Goal: Information Seeking & Learning: Learn about a topic

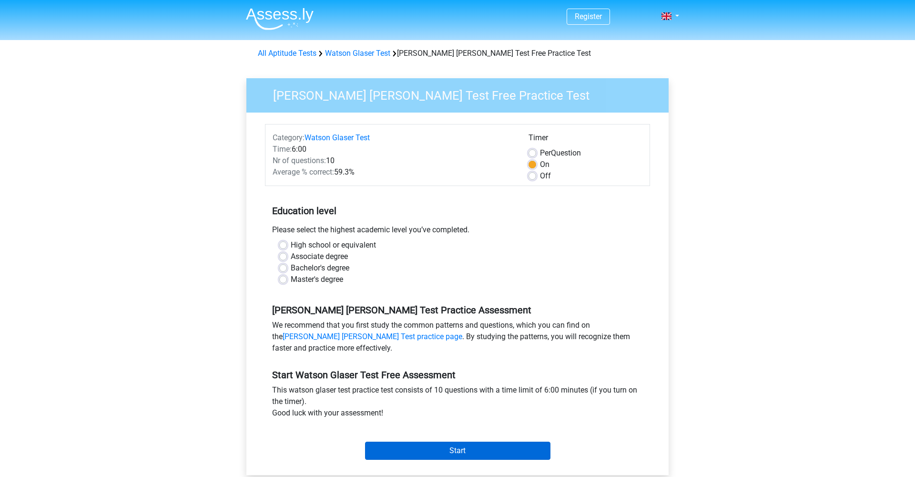
click at [396, 446] on input "Start" at bounding box center [457, 450] width 185 height 18
click at [291, 258] on label "Associate degree" at bounding box center [319, 256] width 57 height 11
click at [286, 258] on input "Associate degree" at bounding box center [283, 256] width 8 height 10
radio input "true"
click at [291, 266] on label "Bachelor's degree" at bounding box center [320, 267] width 59 height 11
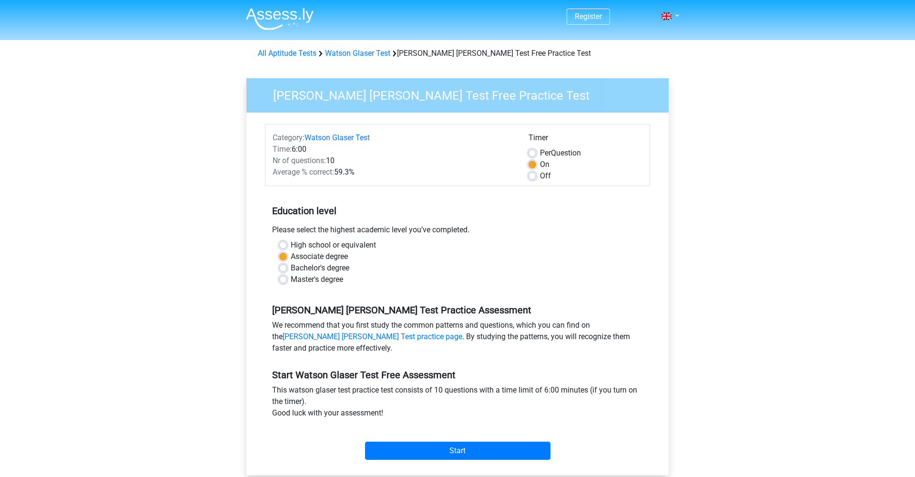
click at [284, 266] on input "Bachelor's degree" at bounding box center [283, 267] width 8 height 10
radio input "true"
click at [457, 450] on input "Start" at bounding box center [457, 450] width 185 height 18
click at [345, 336] on link "Watson Glaser Test practice page" at bounding box center [373, 336] width 180 height 9
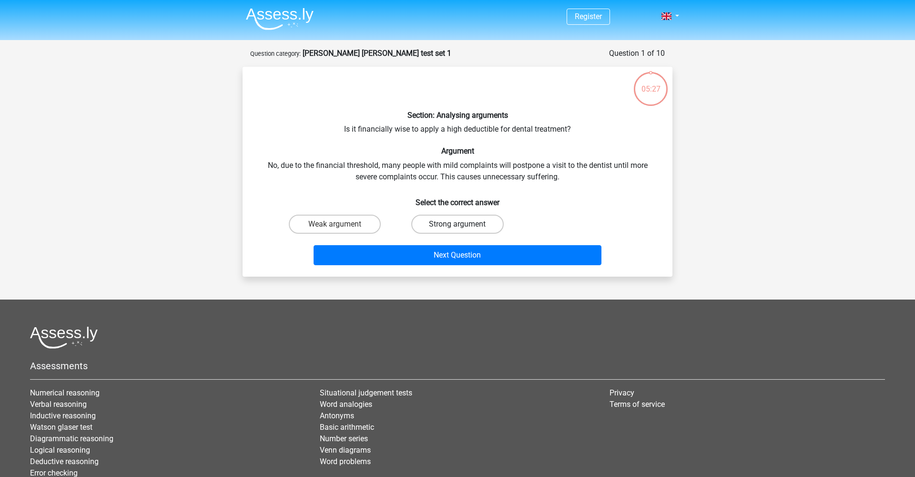
click at [438, 220] on label "Strong argument" at bounding box center [457, 223] width 92 height 19
click at [457, 224] on input "Strong argument" at bounding box center [460, 227] width 6 height 6
radio input "true"
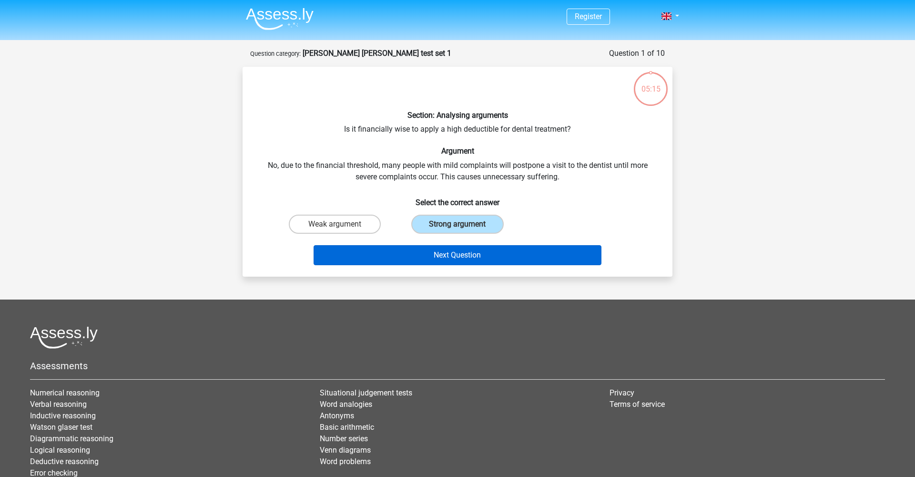
click at [457, 255] on button "Next Question" at bounding box center [458, 255] width 288 height 20
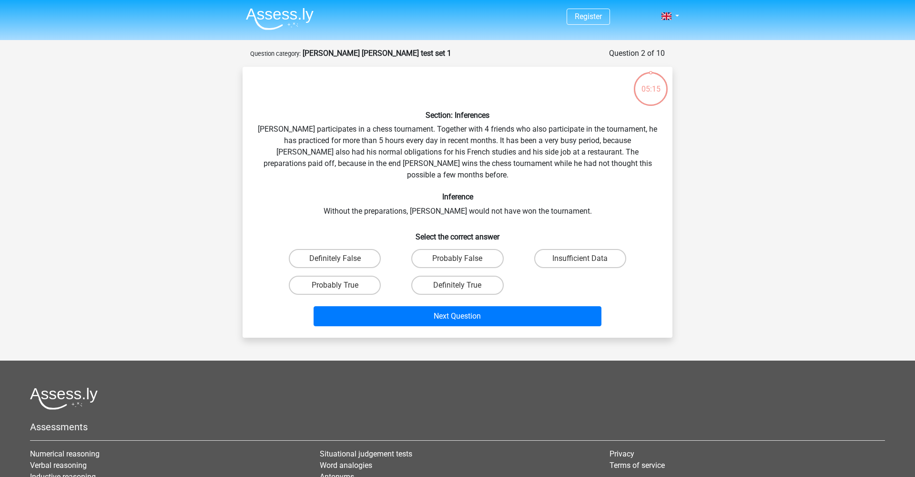
scroll to position [48, 0]
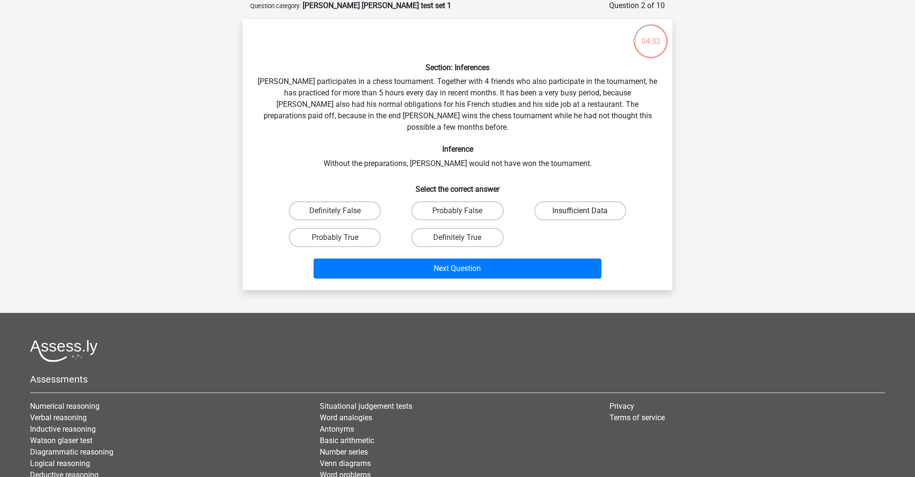
click at [597, 201] on label "Insufficient Data" at bounding box center [580, 210] width 92 height 19
click at [586, 211] on input "Insufficient Data" at bounding box center [583, 214] width 6 height 6
radio input "true"
click at [480, 201] on label "Probably False" at bounding box center [457, 210] width 92 height 19
click at [464, 211] on input "Probably False" at bounding box center [460, 214] width 6 height 6
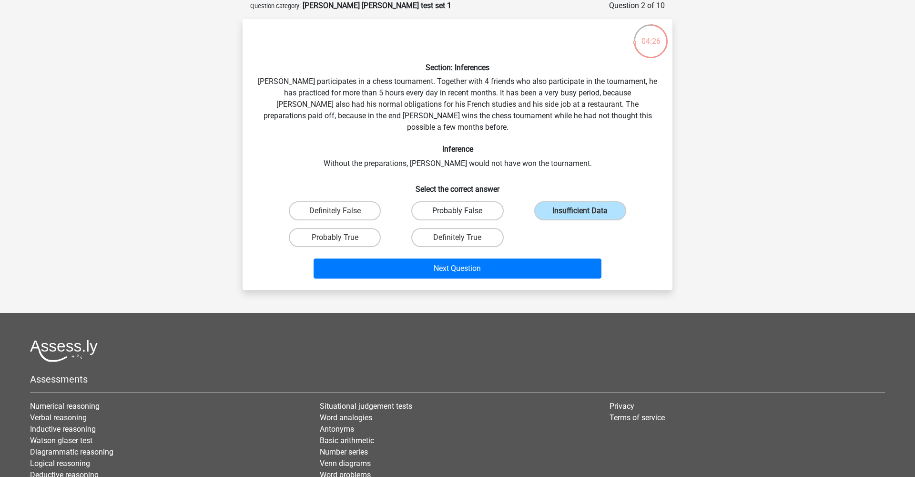
radio input "true"
click at [348, 228] on label "Probably True" at bounding box center [335, 237] width 92 height 19
click at [341, 237] on input "Probably True" at bounding box center [338, 240] width 6 height 6
radio input "true"
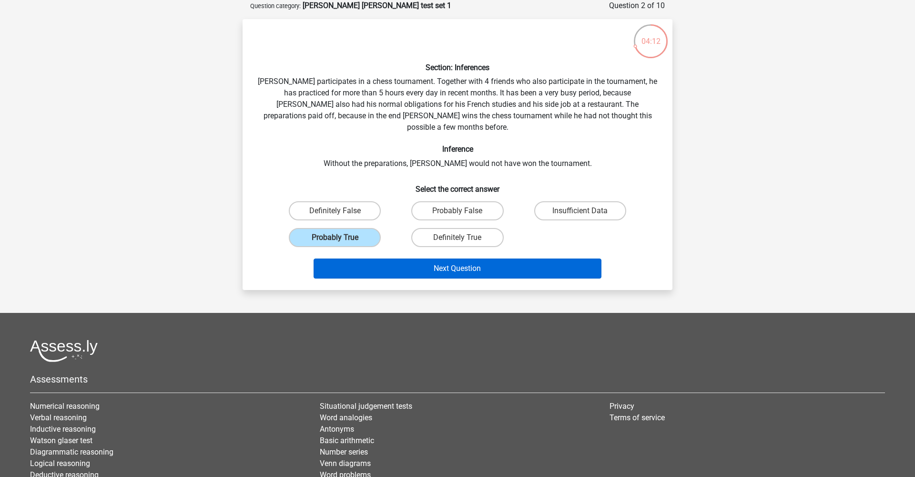
click at [540, 258] on button "Next Question" at bounding box center [458, 268] width 288 height 20
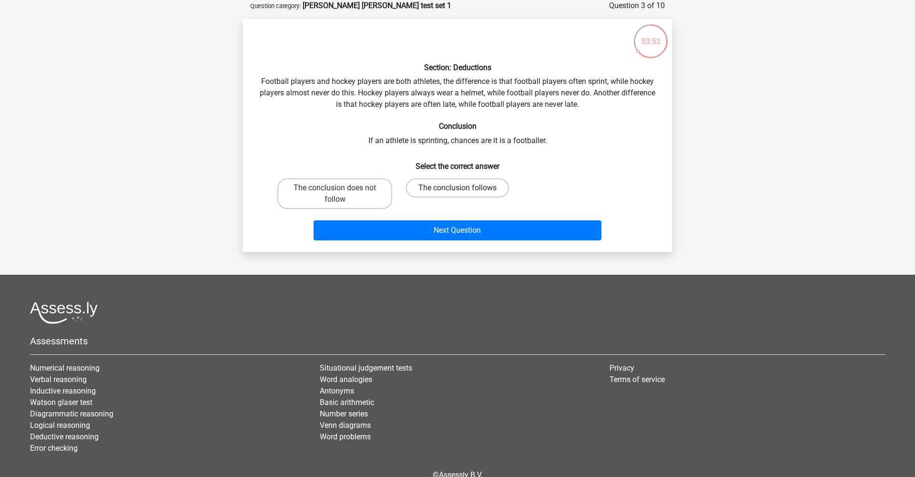
click at [483, 185] on label "The conclusion follows" at bounding box center [457, 187] width 103 height 19
click at [464, 188] on input "The conclusion follows" at bounding box center [460, 191] width 6 height 6
radio input "true"
click at [365, 194] on label "The conclusion does not follow" at bounding box center [334, 193] width 115 height 30
click at [341, 194] on input "The conclusion does not follow" at bounding box center [338, 191] width 6 height 6
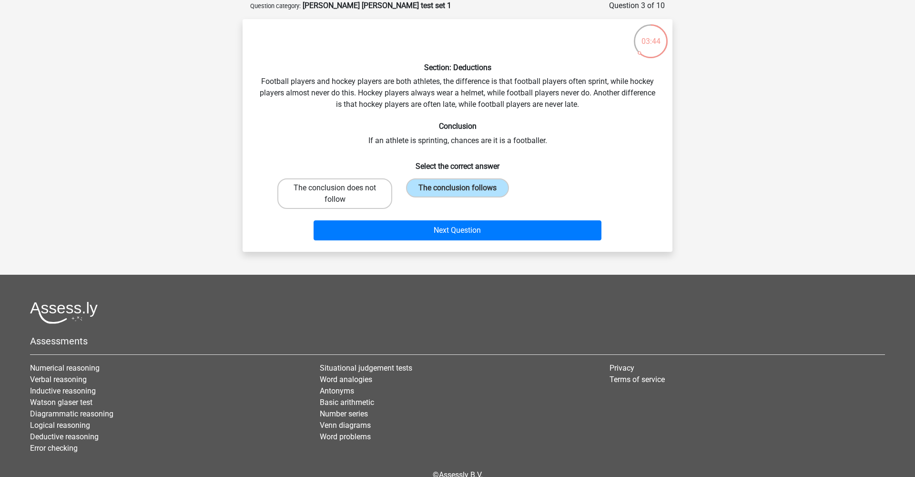
radio input "true"
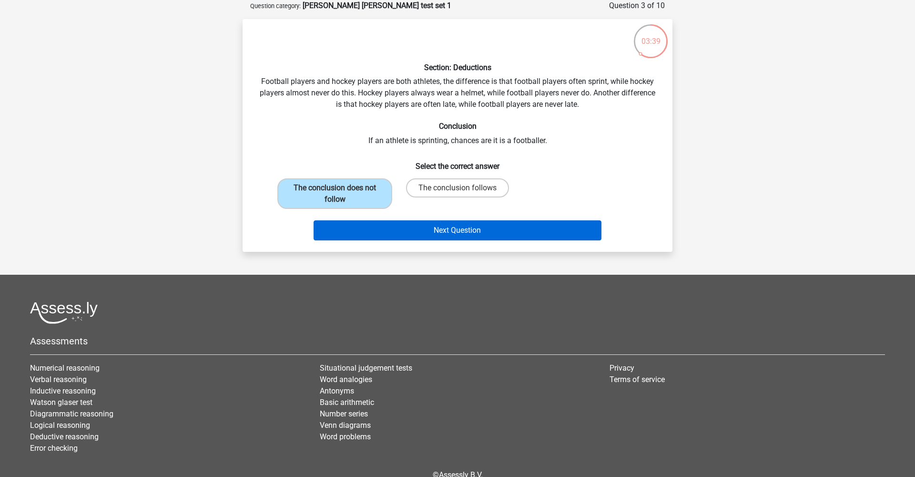
click at [452, 233] on button "Next Question" at bounding box center [458, 230] width 288 height 20
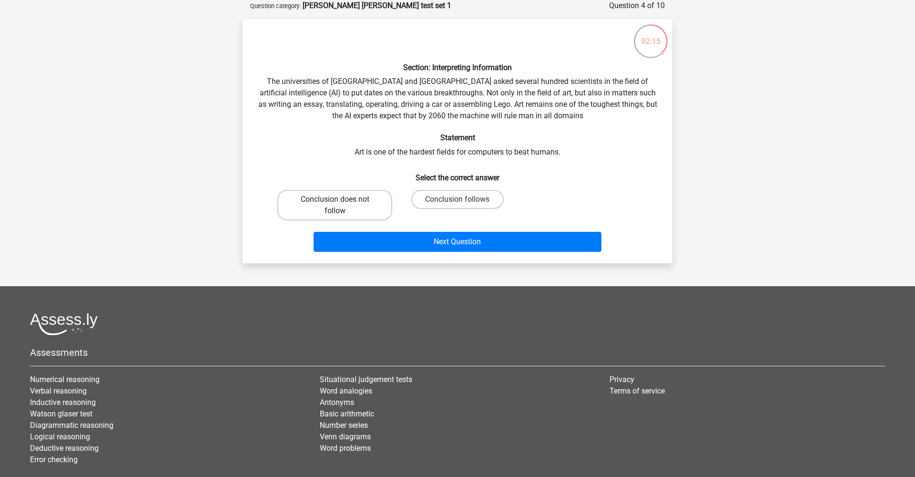
click at [375, 206] on label "Conclusion does not follow" at bounding box center [334, 205] width 115 height 30
click at [341, 205] on input "Conclusion does not follow" at bounding box center [338, 202] width 6 height 6
radio input "true"
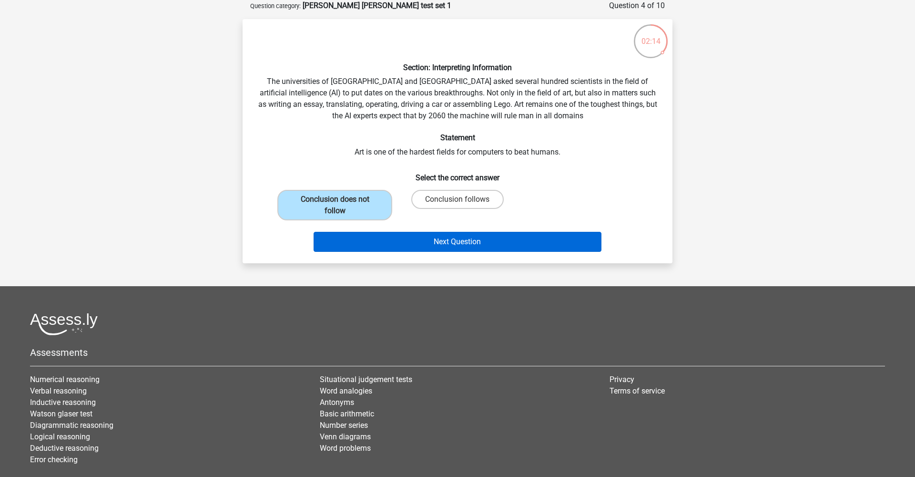
click at [410, 242] on button "Next Question" at bounding box center [458, 242] width 288 height 20
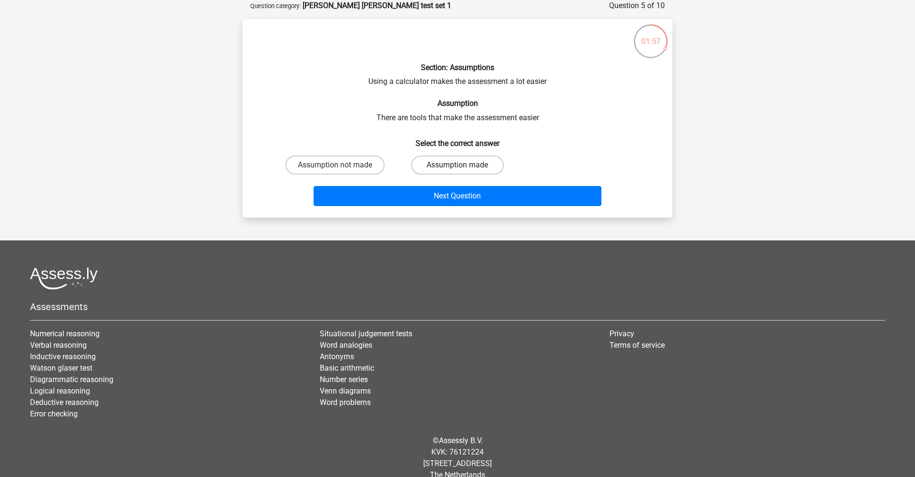
click at [453, 161] on label "Assumption made" at bounding box center [457, 164] width 92 height 19
click at [457, 165] on input "Assumption made" at bounding box center [460, 168] width 6 height 6
radio input "true"
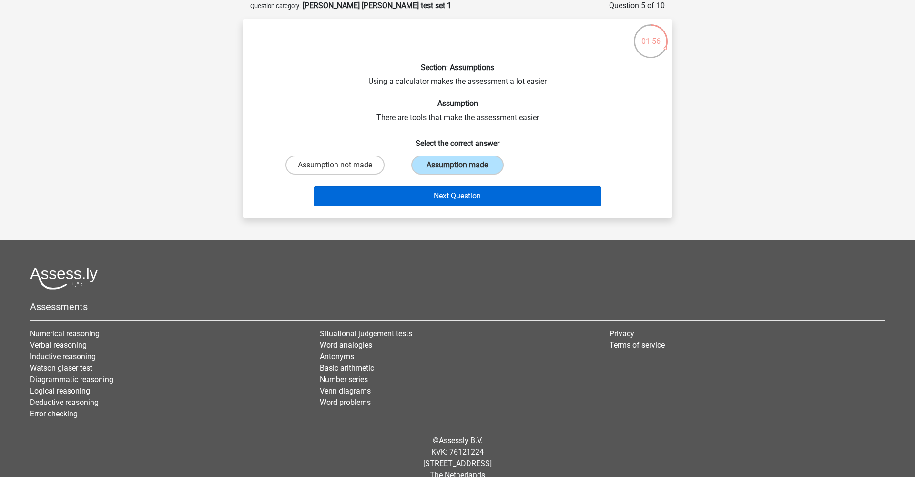
click at [445, 193] on button "Next Question" at bounding box center [458, 196] width 288 height 20
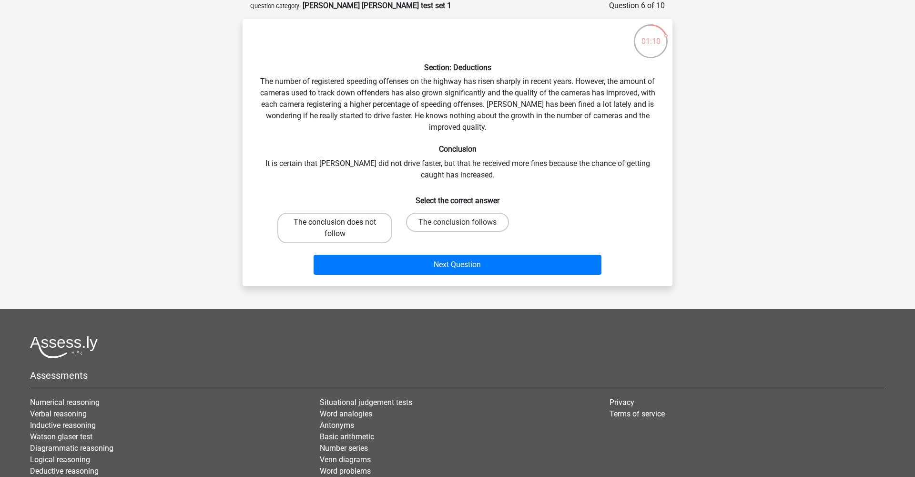
click at [364, 235] on label "The conclusion does not follow" at bounding box center [334, 228] width 115 height 30
click at [341, 228] on input "The conclusion does not follow" at bounding box center [338, 225] width 6 height 6
radio input "true"
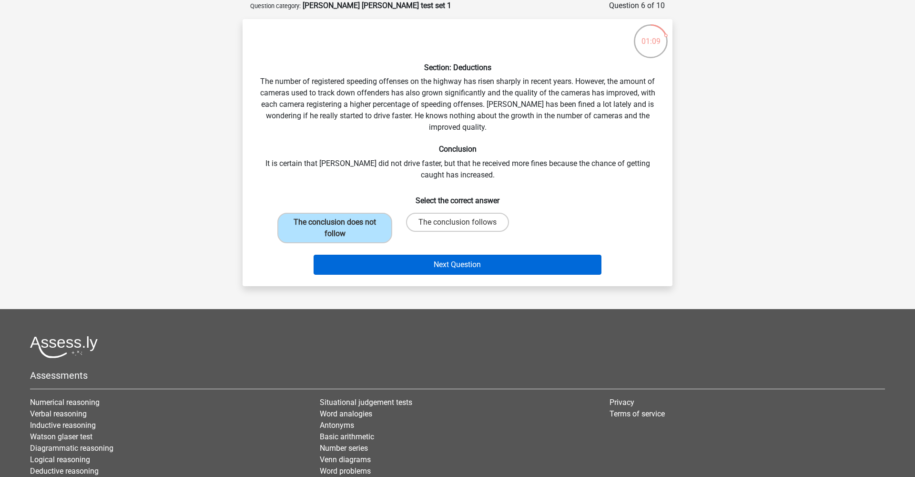
click at [390, 257] on button "Next Question" at bounding box center [458, 264] width 288 height 20
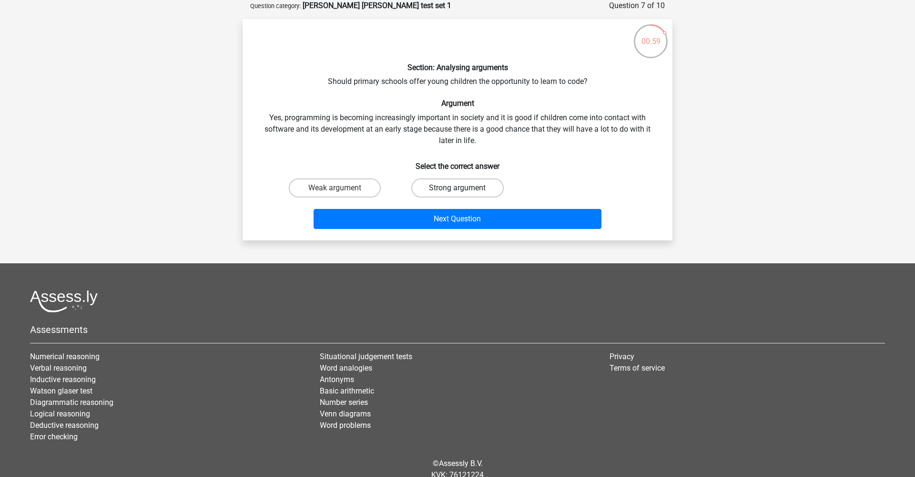
click at [450, 188] on label "Strong argument" at bounding box center [457, 187] width 92 height 19
click at [457, 188] on input "Strong argument" at bounding box center [460, 191] width 6 height 6
radio input "true"
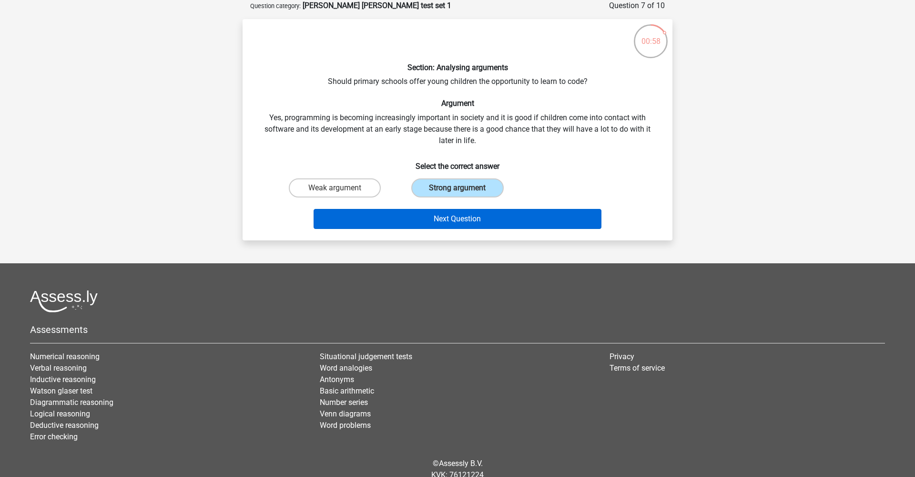
click at [457, 213] on button "Next Question" at bounding box center [458, 219] width 288 height 20
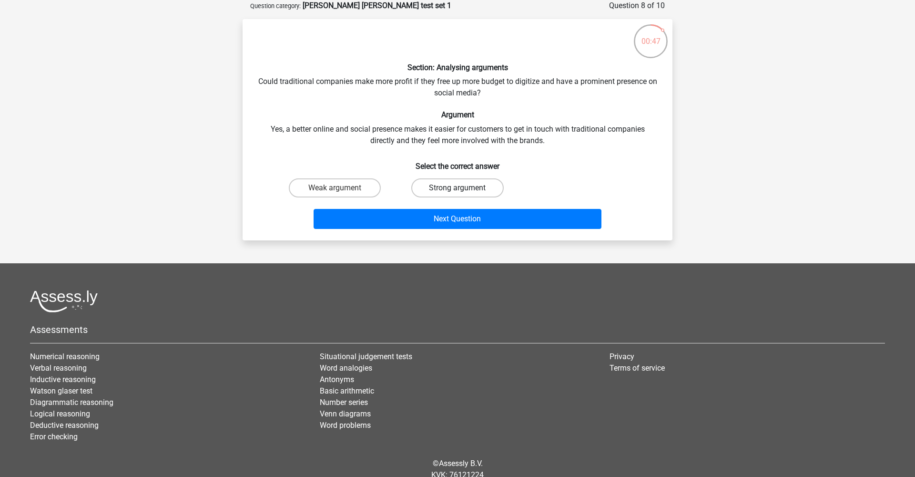
click at [465, 187] on label "Strong argument" at bounding box center [457, 187] width 92 height 19
click at [464, 188] on input "Strong argument" at bounding box center [460, 191] width 6 height 6
radio input "true"
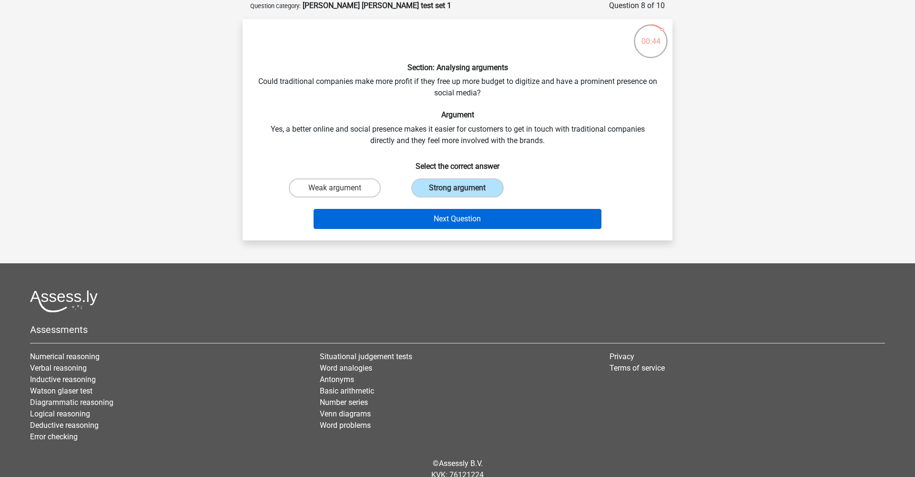
click at [465, 214] on button "Next Question" at bounding box center [458, 219] width 288 height 20
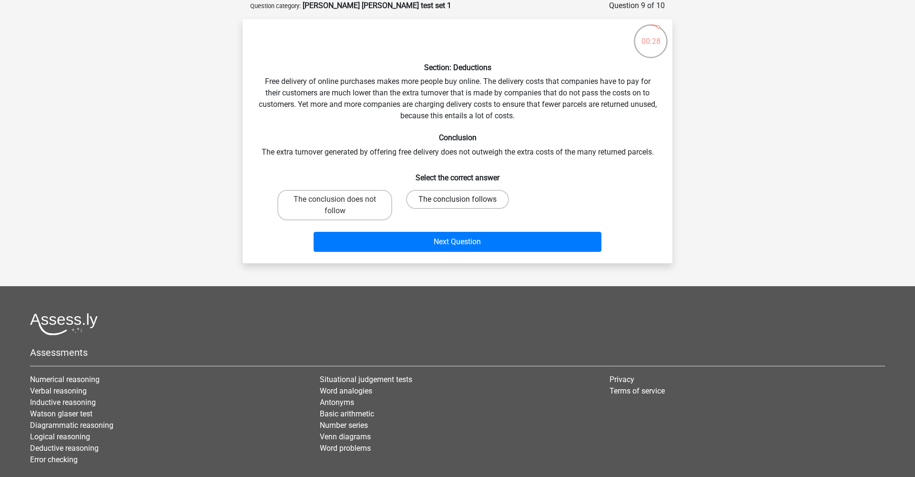
click at [494, 196] on label "The conclusion follows" at bounding box center [457, 199] width 103 height 19
click at [464, 199] on input "The conclusion follows" at bounding box center [460, 202] width 6 height 6
radio input "true"
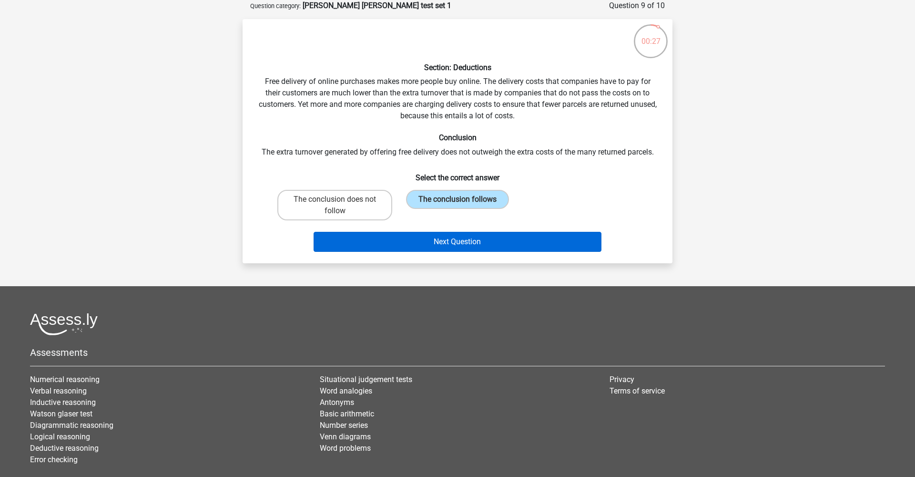
click at [494, 245] on button "Next Question" at bounding box center [458, 242] width 288 height 20
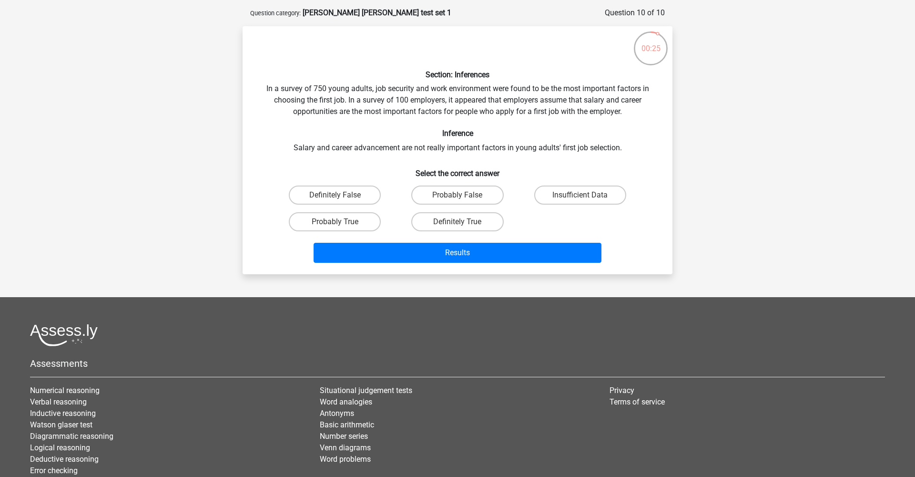
scroll to position [39, 0]
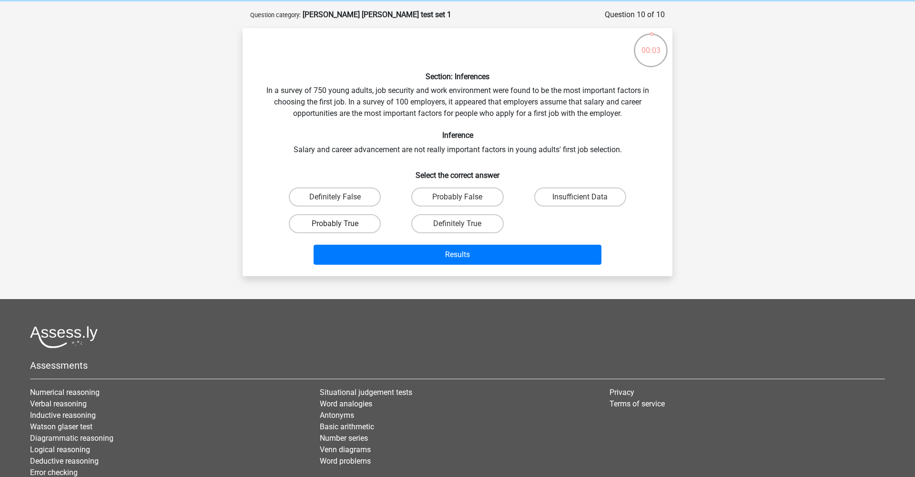
click at [369, 224] on label "Probably True" at bounding box center [335, 223] width 92 height 19
click at [341, 224] on input "Probably True" at bounding box center [338, 226] width 6 height 6
radio input "true"
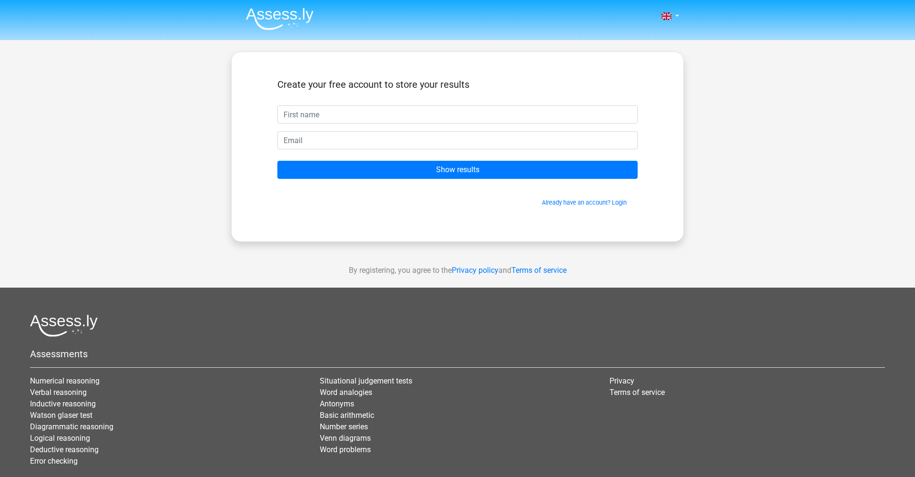
scroll to position [39, 0]
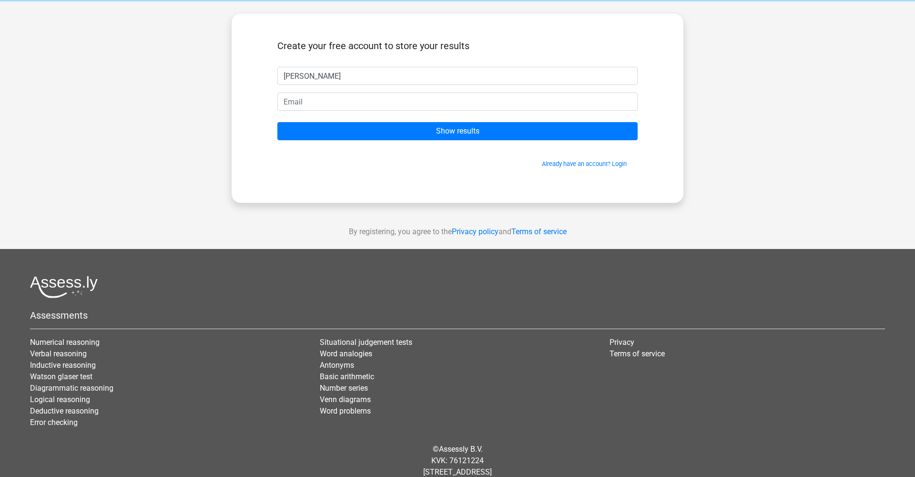
type input "[PERSON_NAME]"
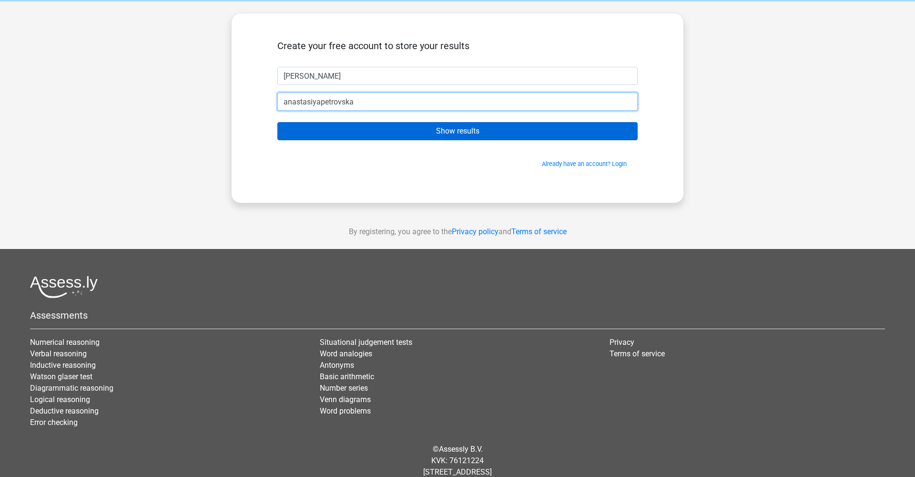
type input "[EMAIL_ADDRESS][DOMAIN_NAME]"
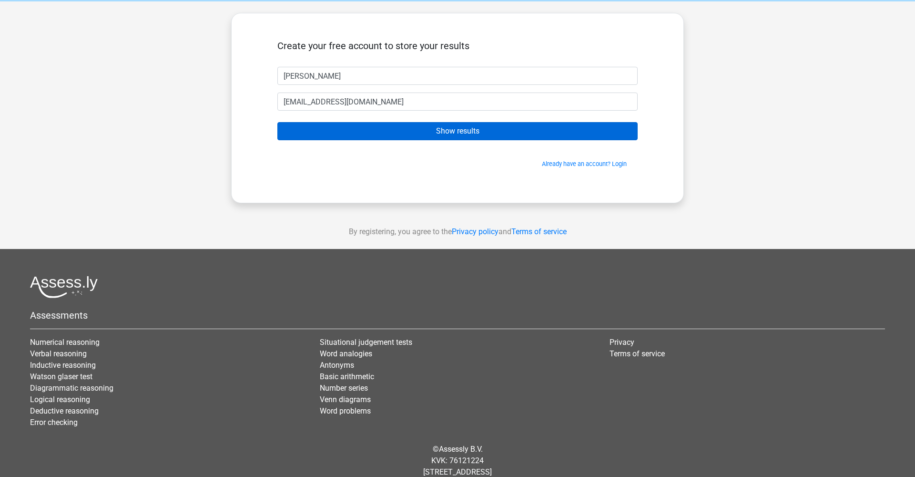
click at [407, 128] on input "Show results" at bounding box center [457, 131] width 360 height 18
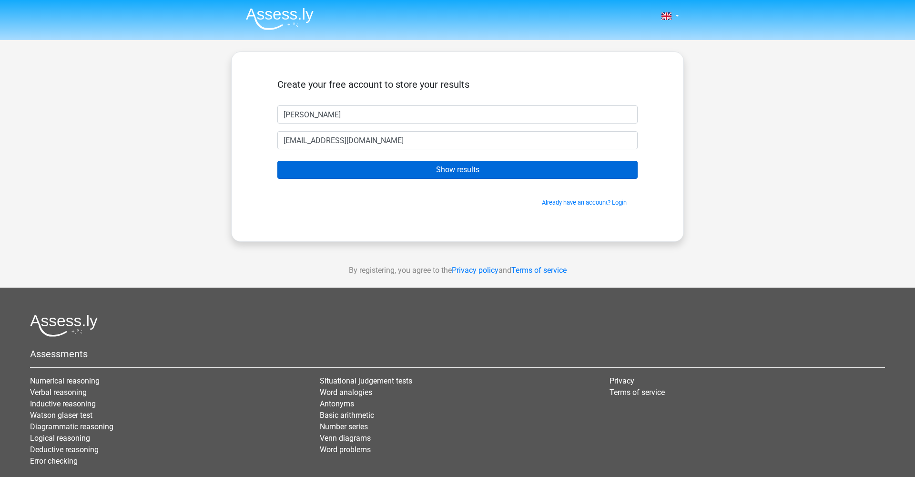
scroll to position [0, 0]
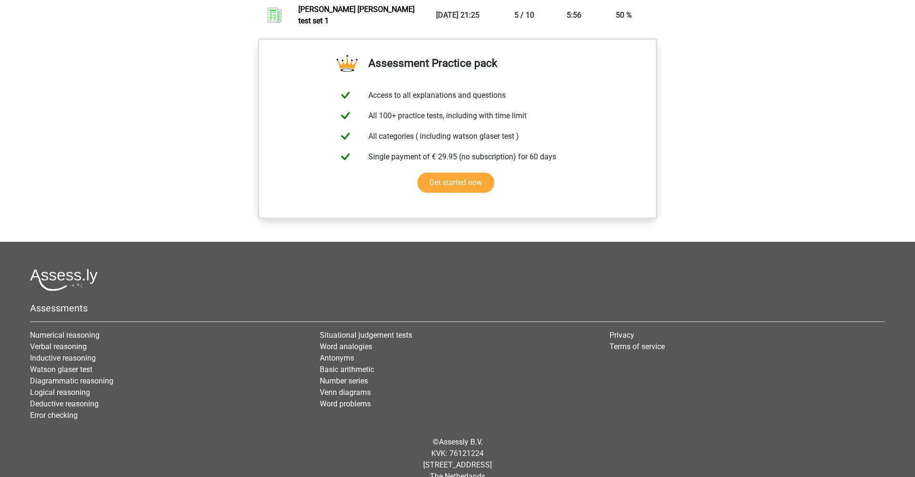
scroll to position [743, 0]
